Goal: Information Seeking & Learning: Learn about a topic

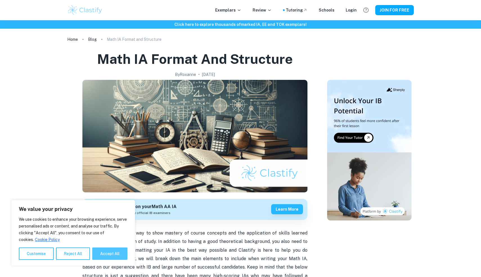
click at [119, 252] on button "Accept All" at bounding box center [109, 254] width 35 height 12
checkbox input "true"
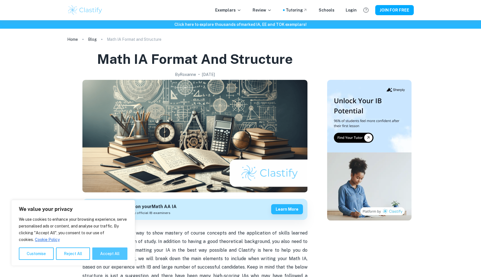
checkbox input "true"
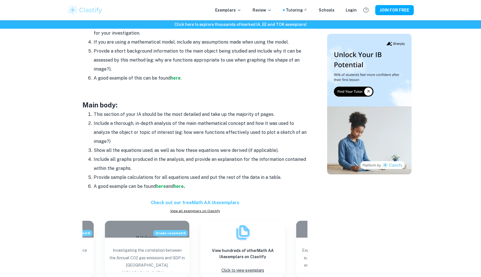
scroll to position [396, 0]
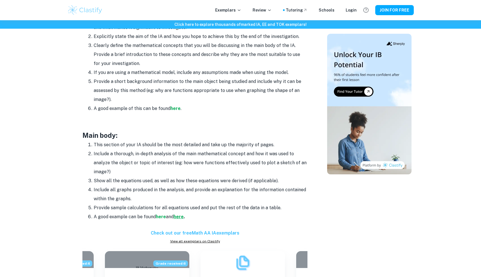
click at [184, 215] on strong "here" at bounding box center [179, 216] width 10 height 5
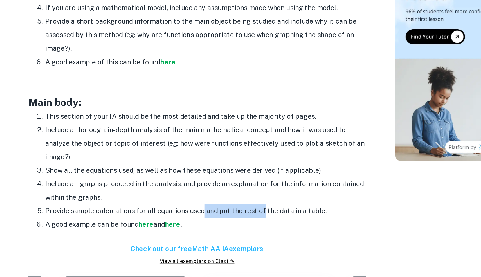
drag, startPoint x: 198, startPoint y: 209, endPoint x: 238, endPoint y: 208, distance: 40.3
click at [238, 208] on li "Provide sample calculations for all equations used and put the rest of the data…" at bounding box center [201, 208] width 214 height 9
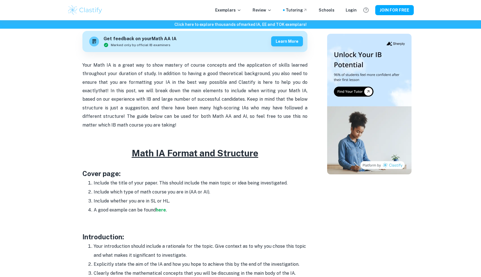
scroll to position [10, 0]
